Goal: Find specific page/section: Find specific page/section

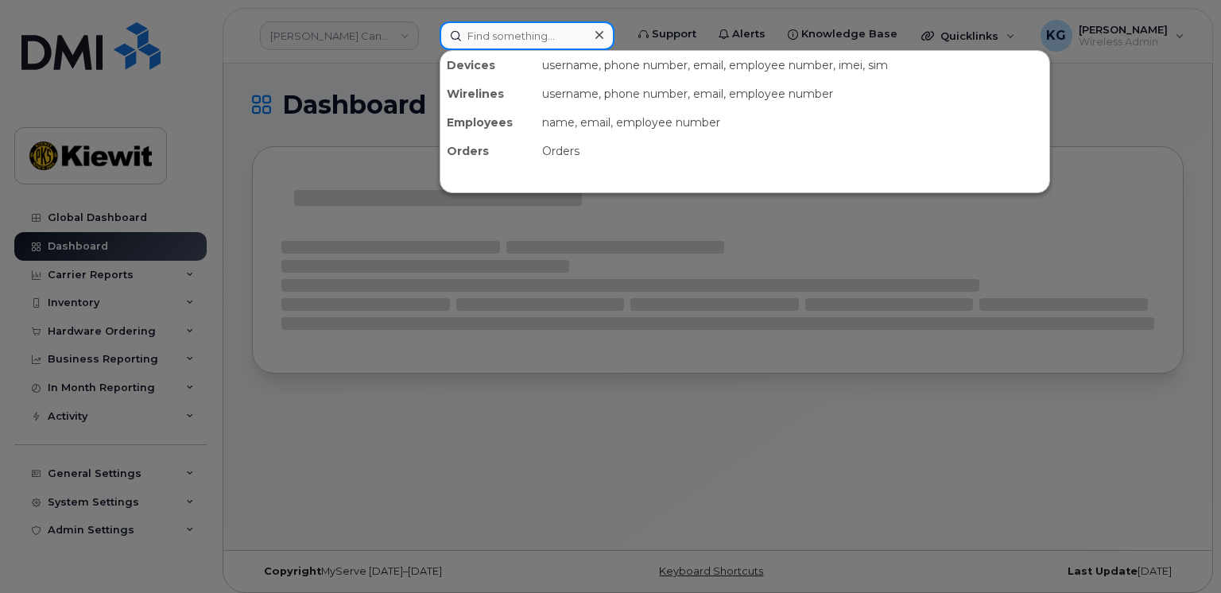
click at [467, 34] on input at bounding box center [527, 35] width 175 height 29
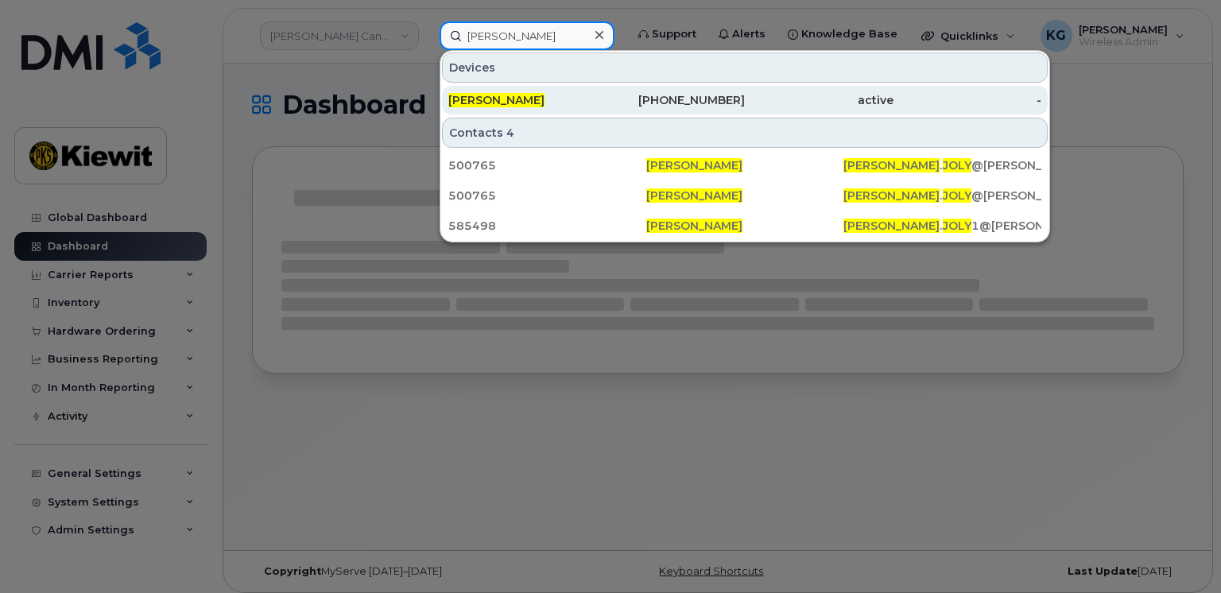
type input "Eric joly"
click at [467, 98] on span "[PERSON_NAME]" at bounding box center [496, 100] width 96 height 14
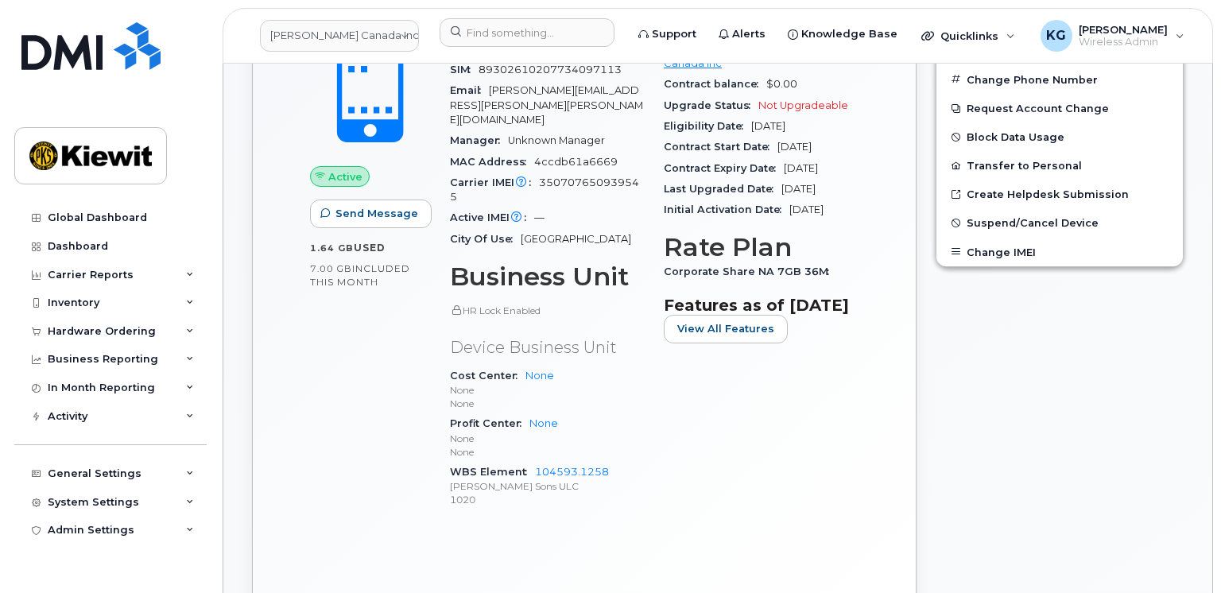
scroll to position [556, 0]
